Goal: Task Accomplishment & Management: Complete application form

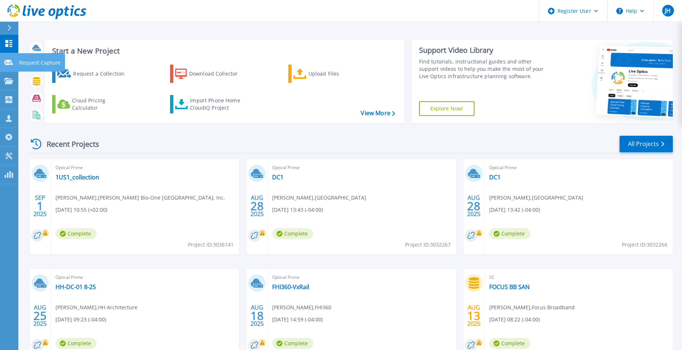
click at [10, 61] on icon at bounding box center [8, 63] width 9 height 6
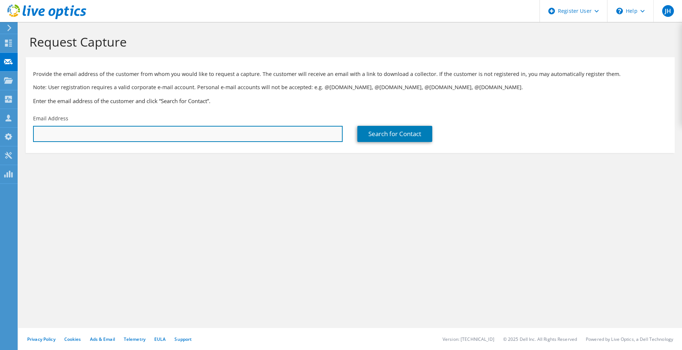
click at [96, 136] on input "text" at bounding box center [188, 134] width 310 height 16
paste input "scott.cozart@rccc.edu"
type input "scott.cozart@rccc.edu"
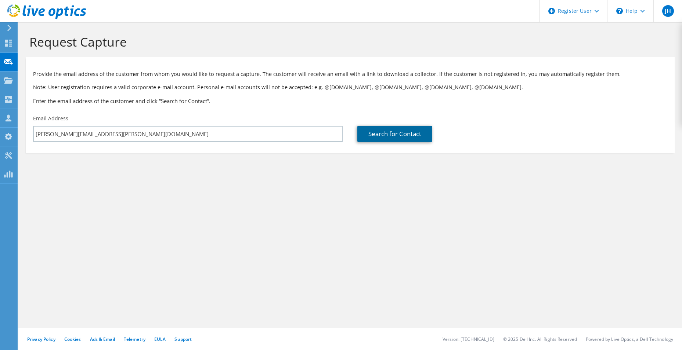
click at [407, 133] on link "Search for Contact" at bounding box center [394, 134] width 75 height 16
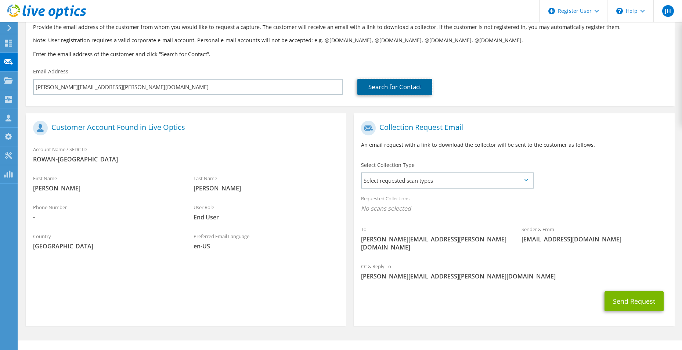
scroll to position [51, 0]
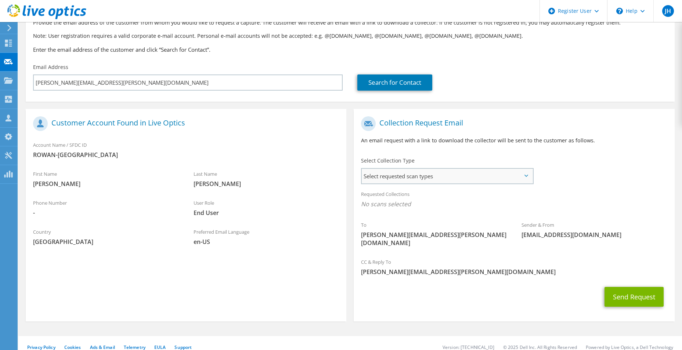
click at [445, 179] on span "Select requested scan types" at bounding box center [447, 176] width 171 height 15
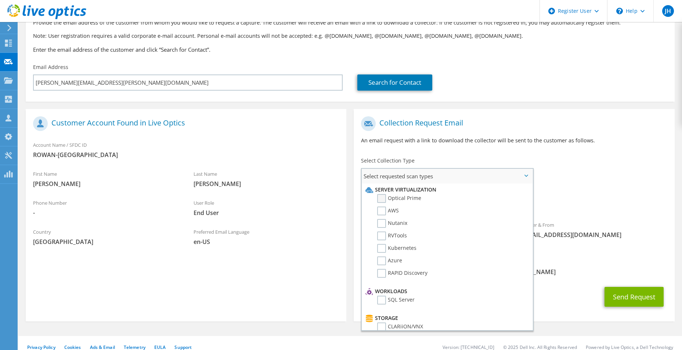
click at [386, 198] on label "Optical Prime" at bounding box center [399, 198] width 44 height 9
click at [0, 0] on input "Optical Prime" at bounding box center [0, 0] width 0 height 0
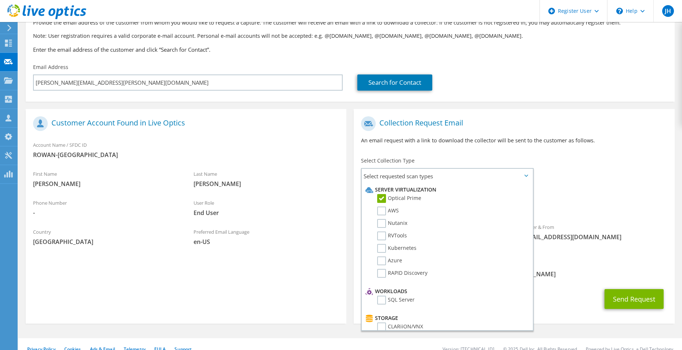
click at [621, 212] on div "Requested Collections No scans selected Optical Prime" at bounding box center [514, 201] width 321 height 29
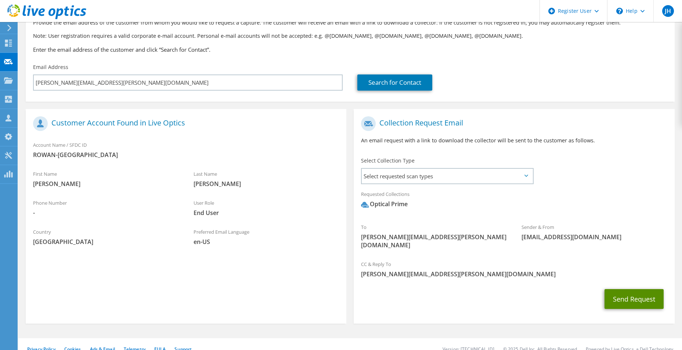
click at [633, 290] on button "Send Request" at bounding box center [634, 300] width 59 height 20
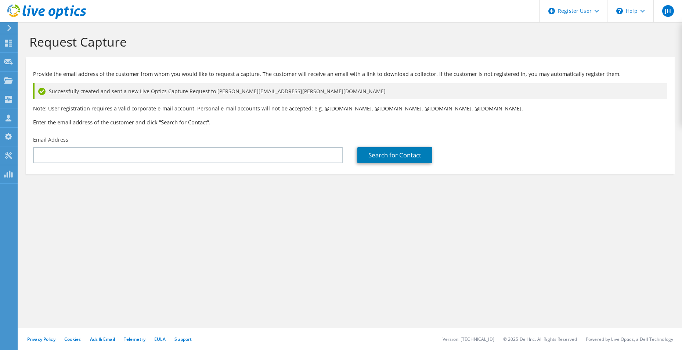
drag, startPoint x: 147, startPoint y: 244, endPoint x: 222, endPoint y: 335, distance: 117.9
click at [147, 244] on div "Request Capture Provide the email address of the customer from whom you would l…" at bounding box center [350, 186] width 664 height 328
drag, startPoint x: 256, startPoint y: 190, endPoint x: 237, endPoint y: 189, distance: 18.8
click at [256, 190] on section "Request Capture Provide the email address of the customer from whom you would l…" at bounding box center [350, 116] width 664 height 189
drag, startPoint x: 133, startPoint y: 43, endPoint x: 31, endPoint y: 42, distance: 102.1
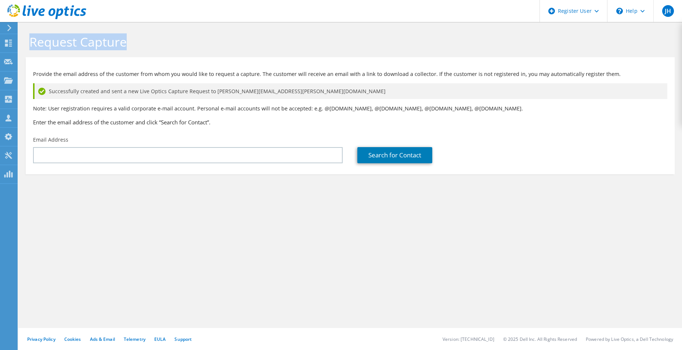
click at [31, 42] on h1 "Request Capture" at bounding box center [348, 41] width 638 height 15
drag, startPoint x: 31, startPoint y: 42, endPoint x: 129, endPoint y: 43, distance: 98.5
click at [129, 43] on h1 "Request Capture" at bounding box center [348, 41] width 638 height 15
drag, startPoint x: 127, startPoint y: 43, endPoint x: 28, endPoint y: 42, distance: 99.2
click at [27, 42] on div "Request Capture" at bounding box center [350, 39] width 657 height 35
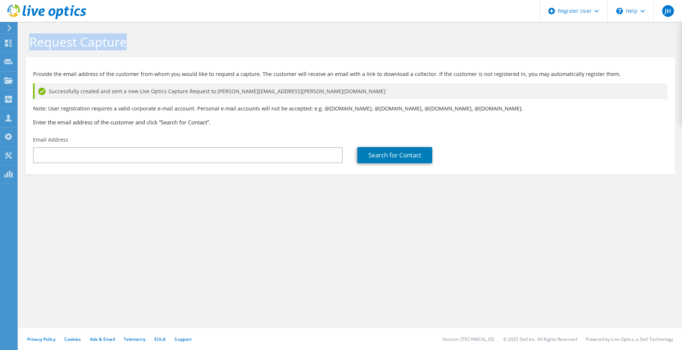
drag, startPoint x: 28, startPoint y: 42, endPoint x: 122, endPoint y: 44, distance: 93.7
click at [122, 44] on h1 "Request Capture" at bounding box center [348, 41] width 638 height 15
drag, startPoint x: 128, startPoint y: 44, endPoint x: 31, endPoint y: 40, distance: 97.1
click at [31, 40] on h1 "Request Capture" at bounding box center [348, 41] width 638 height 15
drag, startPoint x: 31, startPoint y: 40, endPoint x: 126, endPoint y: 42, distance: 95.5
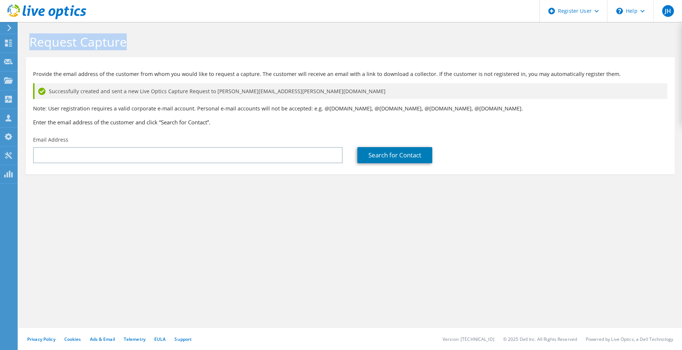
click at [126, 42] on h1 "Request Capture" at bounding box center [348, 41] width 638 height 15
drag, startPoint x: 132, startPoint y: 43, endPoint x: 28, endPoint y: 38, distance: 103.7
click at [28, 38] on div "Request Capture" at bounding box center [350, 39] width 657 height 35
drag, startPoint x: 28, startPoint y: 38, endPoint x: 141, endPoint y: 38, distance: 112.8
click at [144, 38] on h1 "Request Capture" at bounding box center [348, 41] width 638 height 15
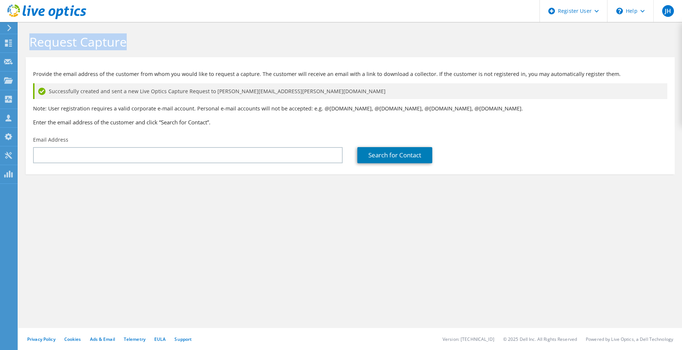
drag, startPoint x: 136, startPoint y: 41, endPoint x: 32, endPoint y: 42, distance: 104.0
click at [32, 42] on h1 "Request Capture" at bounding box center [348, 41] width 638 height 15
drag, startPoint x: 32, startPoint y: 42, endPoint x: 131, endPoint y: 44, distance: 98.9
click at [131, 44] on h1 "Request Capture" at bounding box center [348, 41] width 638 height 15
drag, startPoint x: 133, startPoint y: 44, endPoint x: 29, endPoint y: 42, distance: 104.4
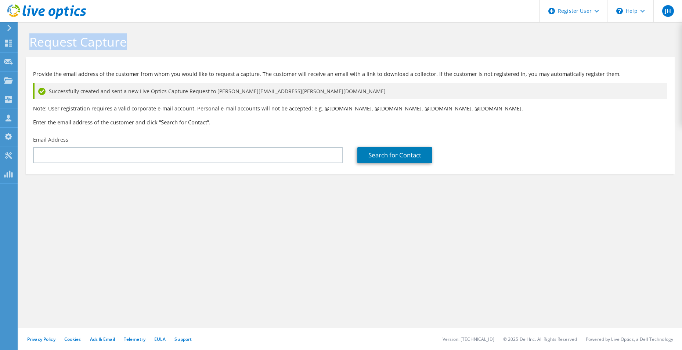
click at [29, 42] on div "Request Capture" at bounding box center [350, 39] width 657 height 35
drag, startPoint x: 29, startPoint y: 42, endPoint x: 131, endPoint y: 41, distance: 102.5
click at [131, 41] on h1 "Request Capture" at bounding box center [348, 41] width 638 height 15
drag, startPoint x: 136, startPoint y: 45, endPoint x: 17, endPoint y: 44, distance: 119.4
click at [17, 44] on div "JH Dell User [PERSON_NAME] [PERSON_NAME][EMAIL_ADDRESS][PERSON_NAME][DOMAIN_NAM…" at bounding box center [341, 175] width 682 height 350
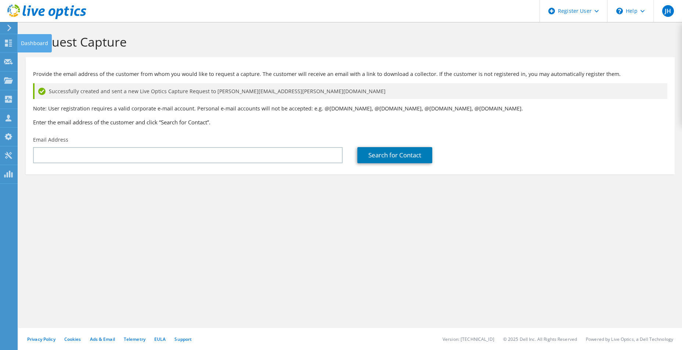
drag, startPoint x: 17, startPoint y: 44, endPoint x: 128, endPoint y: 43, distance: 111.7
click at [128, 43] on h1 "Request Capture" at bounding box center [348, 41] width 638 height 15
drag, startPoint x: 131, startPoint y: 43, endPoint x: 23, endPoint y: 41, distance: 107.7
click at [23, 41] on div "Request Capture" at bounding box center [350, 39] width 657 height 35
drag, startPoint x: 23, startPoint y: 41, endPoint x: 149, endPoint y: 38, distance: 126.1
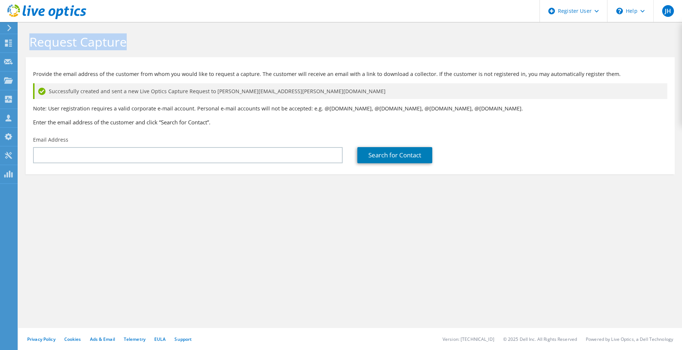
click at [151, 38] on h1 "Request Capture" at bounding box center [348, 41] width 638 height 15
drag, startPoint x: 138, startPoint y: 42, endPoint x: 31, endPoint y: 39, distance: 106.6
click at [31, 39] on h1 "Request Capture" at bounding box center [348, 41] width 638 height 15
drag, startPoint x: 31, startPoint y: 39, endPoint x: 144, endPoint y: 44, distance: 112.9
click at [145, 44] on h1 "Request Capture" at bounding box center [348, 41] width 638 height 15
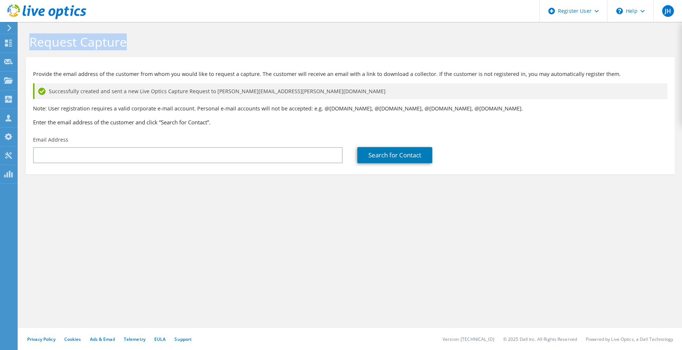
drag, startPoint x: 131, startPoint y: 42, endPoint x: 29, endPoint y: 39, distance: 102.2
click at [29, 39] on div "Request Capture" at bounding box center [350, 39] width 657 height 35
drag, startPoint x: 29, startPoint y: 39, endPoint x: 139, endPoint y: 41, distance: 110.6
click at [148, 41] on h1 "Request Capture" at bounding box center [348, 41] width 638 height 15
drag, startPoint x: 128, startPoint y: 43, endPoint x: 32, endPoint y: 39, distance: 95.6
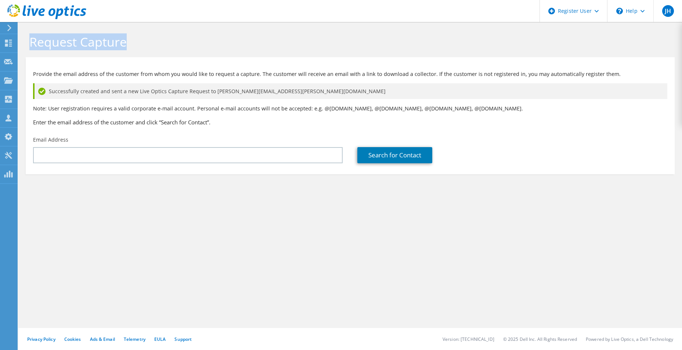
click at [32, 39] on h1 "Request Capture" at bounding box center [348, 41] width 638 height 15
drag, startPoint x: 32, startPoint y: 39, endPoint x: 131, endPoint y: 38, distance: 98.8
click at [131, 38] on h1 "Request Capture" at bounding box center [348, 41] width 638 height 15
click at [132, 44] on h1 "Request Capture" at bounding box center [348, 41] width 638 height 15
drag, startPoint x: 136, startPoint y: 45, endPoint x: 32, endPoint y: 46, distance: 104.7
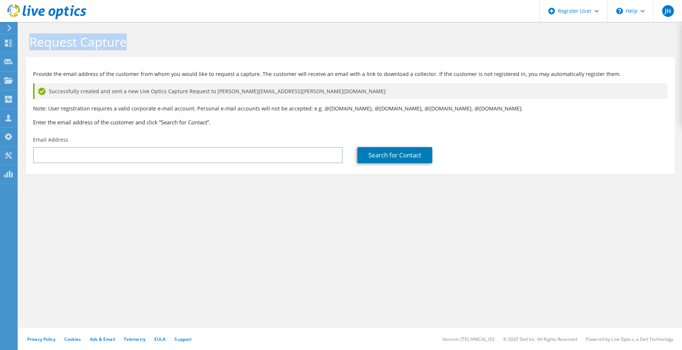
click at [32, 46] on h1 "Request Capture" at bounding box center [348, 41] width 638 height 15
click at [136, 41] on h1 "Request Capture" at bounding box center [348, 41] width 638 height 15
